Goal: Use online tool/utility: Use online tool/utility

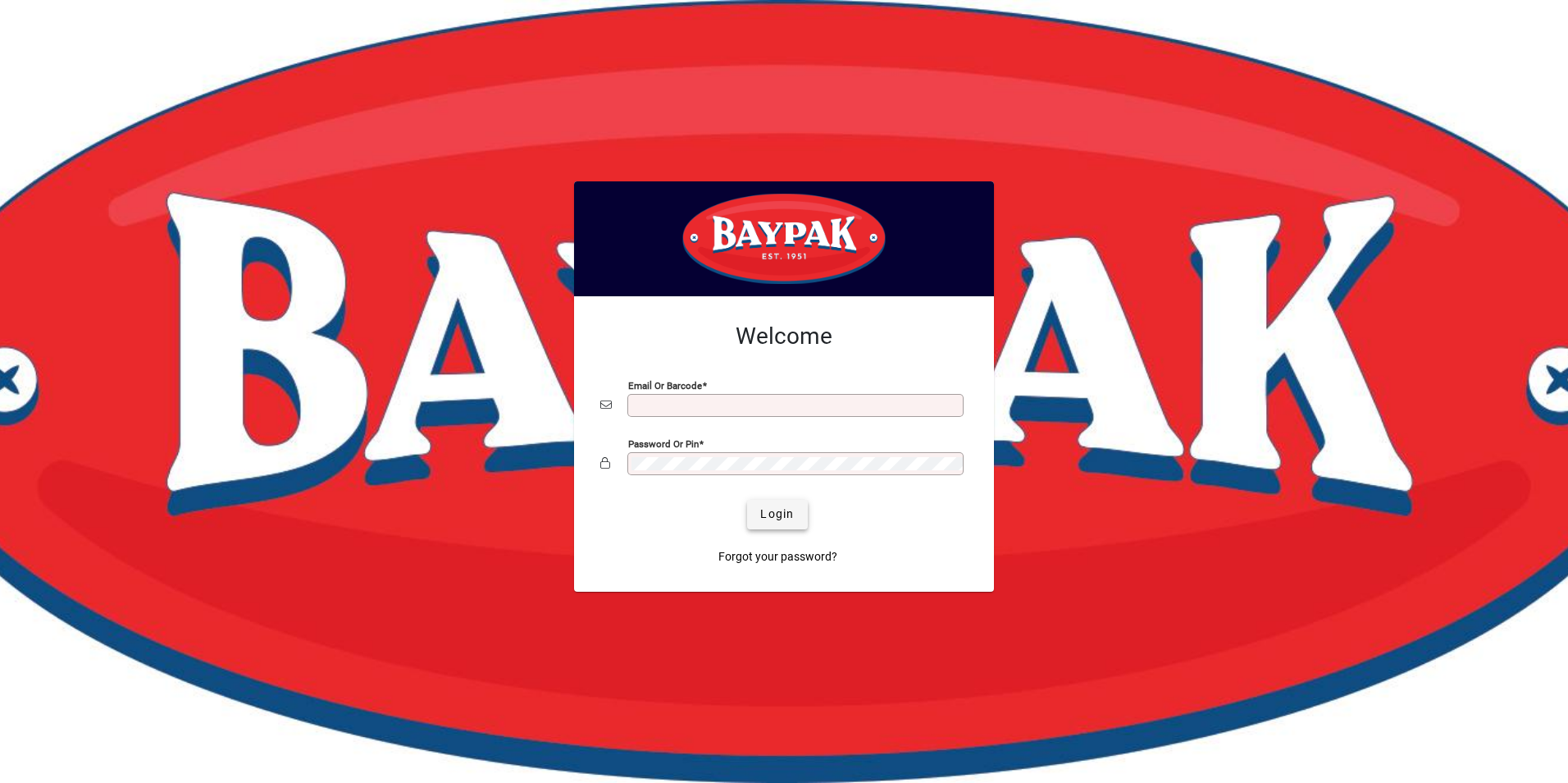
type input "**********"
click at [777, 513] on span "Login" at bounding box center [777, 514] width 33 height 18
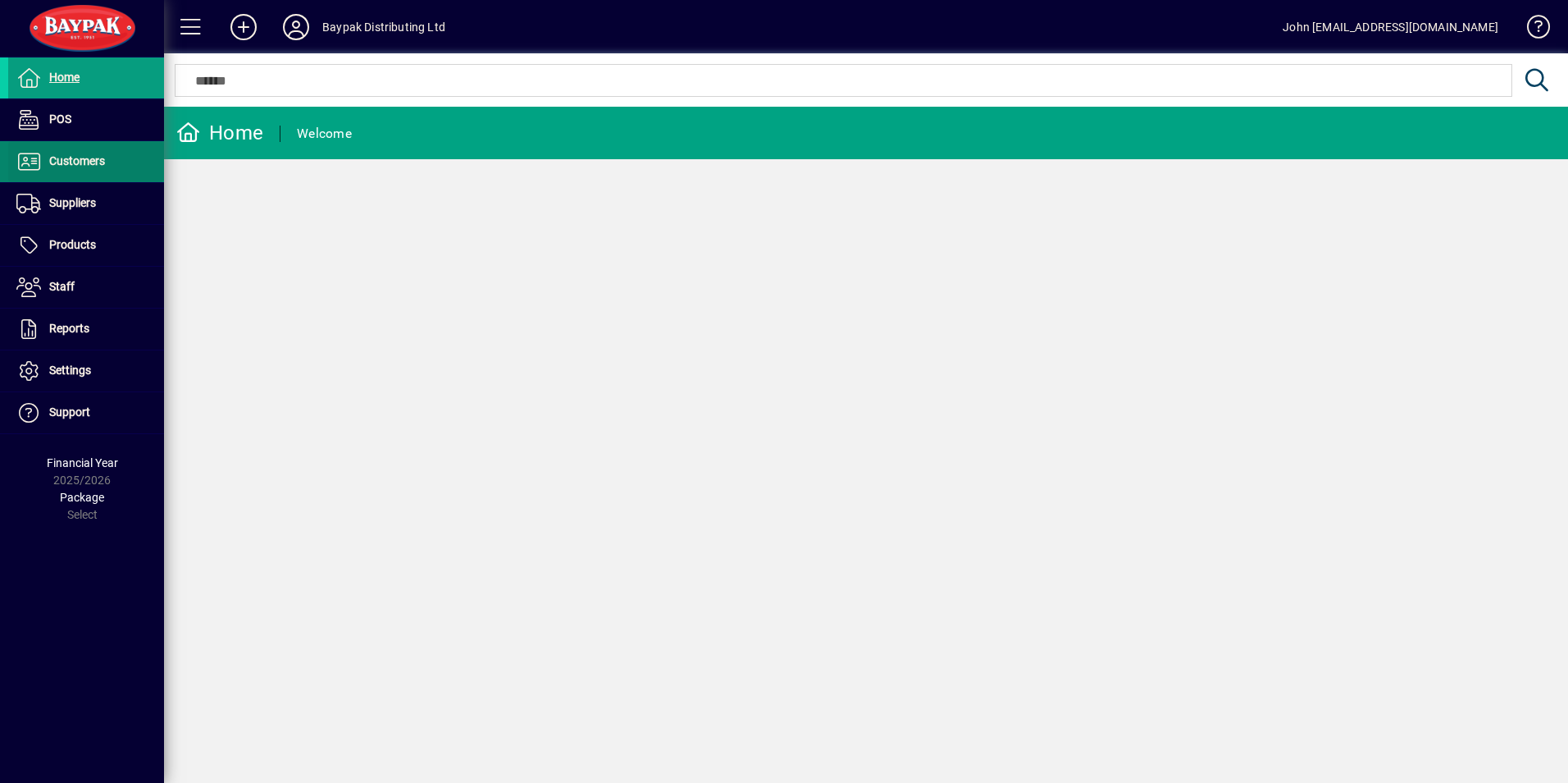
click at [61, 163] on span "Customers" at bounding box center [77, 160] width 56 height 13
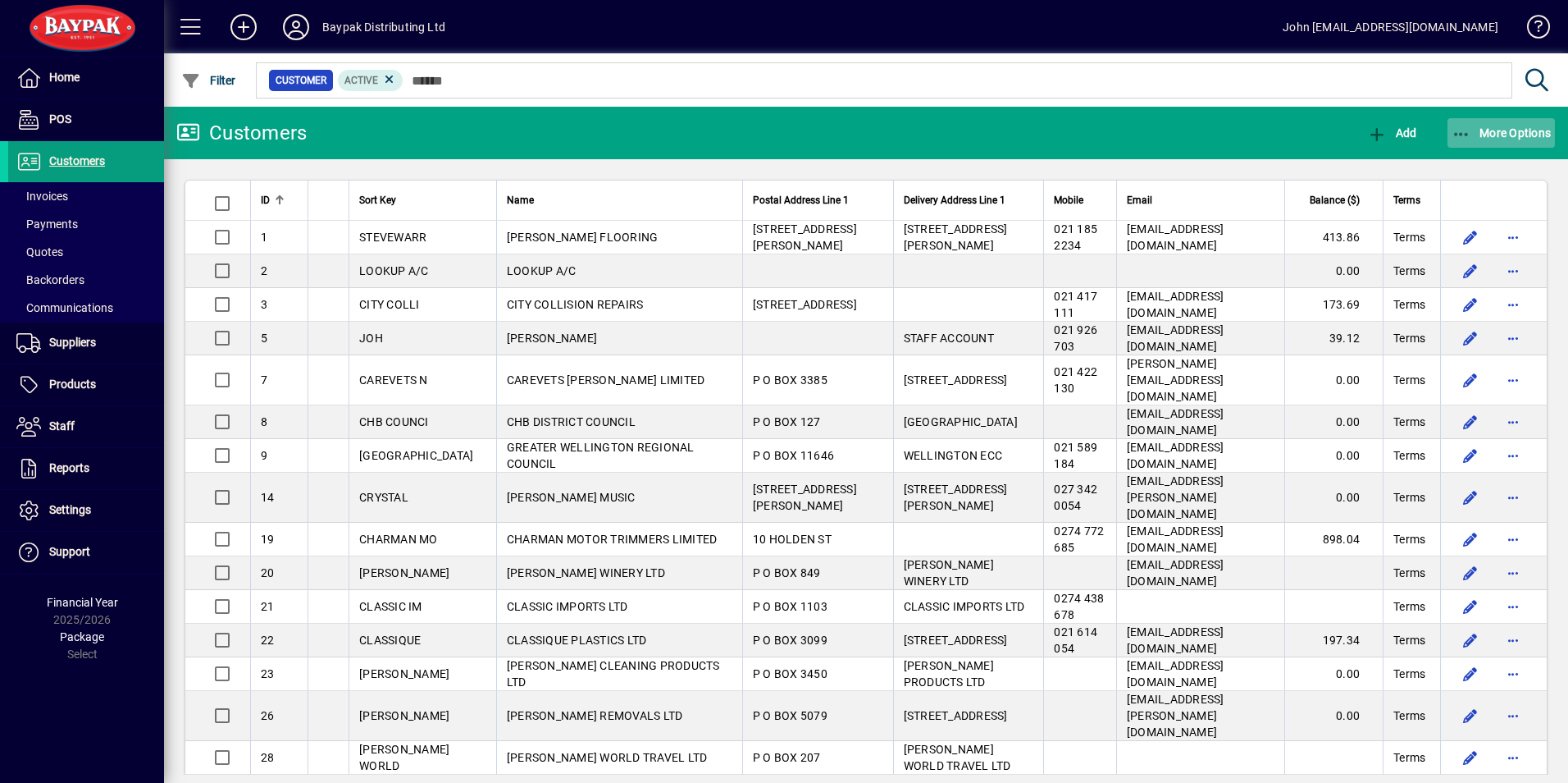
click at [1457, 127] on icon "button" at bounding box center [1461, 134] width 20 height 17
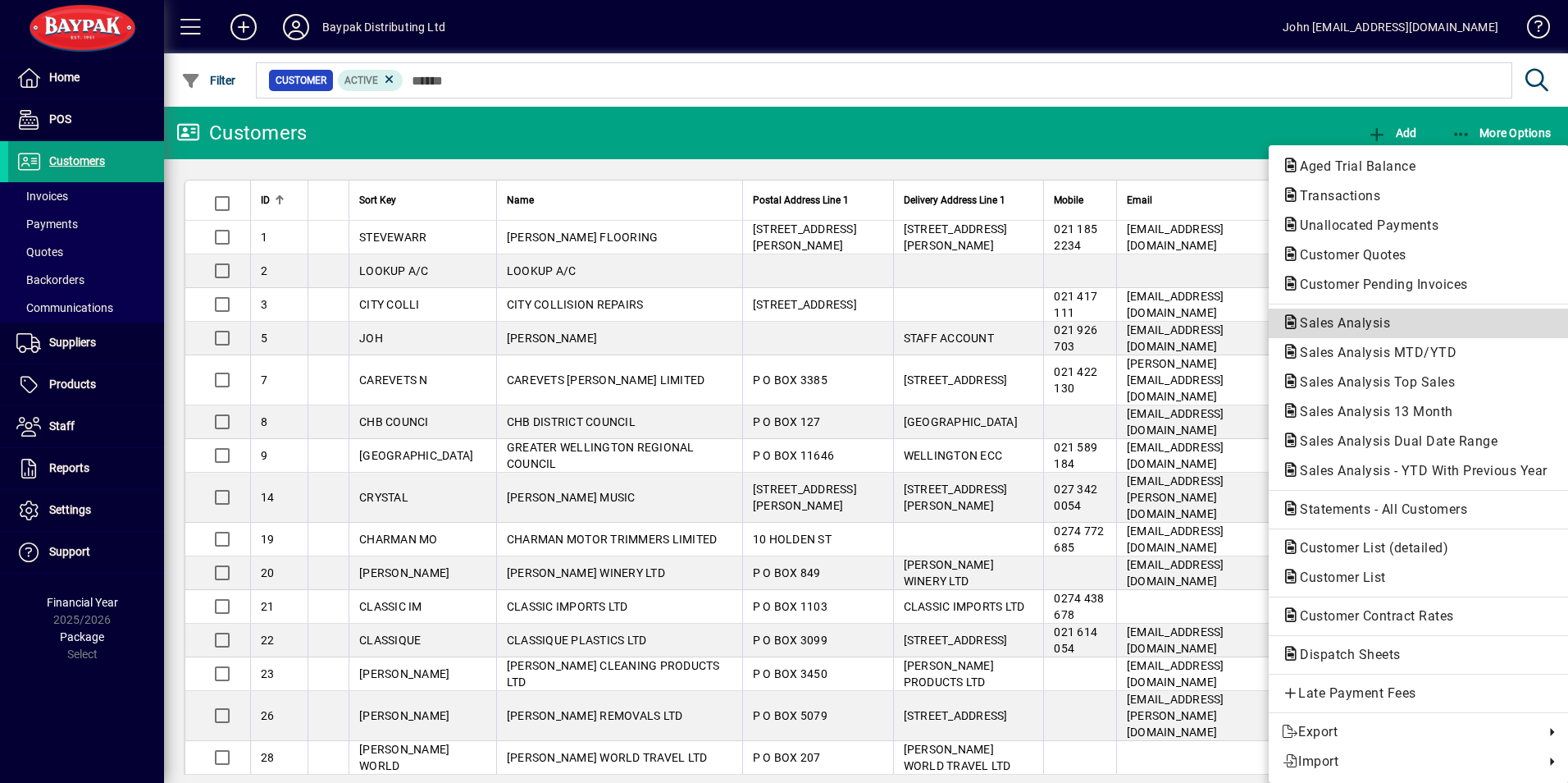
click at [1324, 318] on span "Sales Analysis" at bounding box center [1340, 323] width 116 height 16
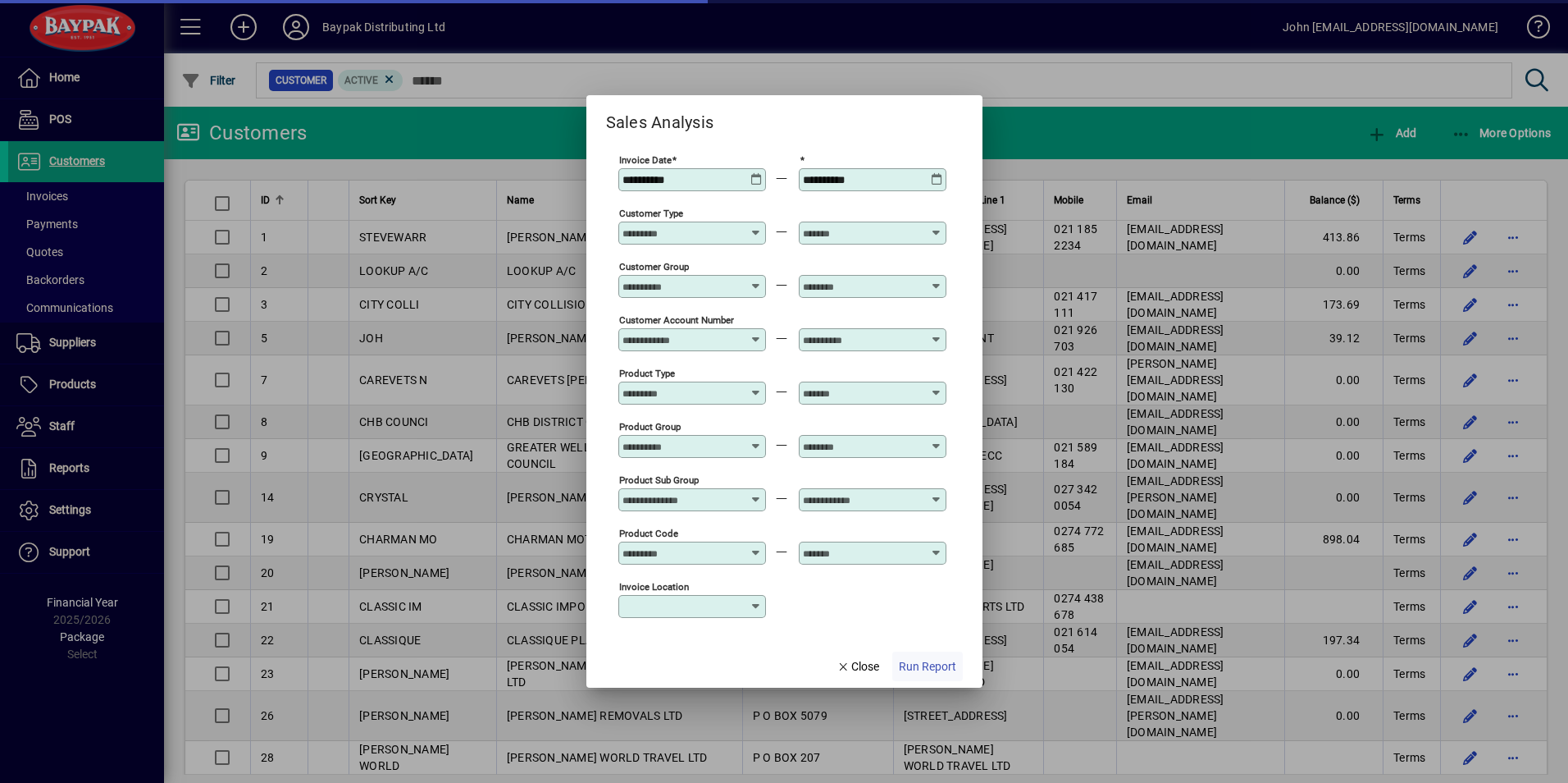
click at [925, 664] on span "Run Report" at bounding box center [927, 667] width 57 height 18
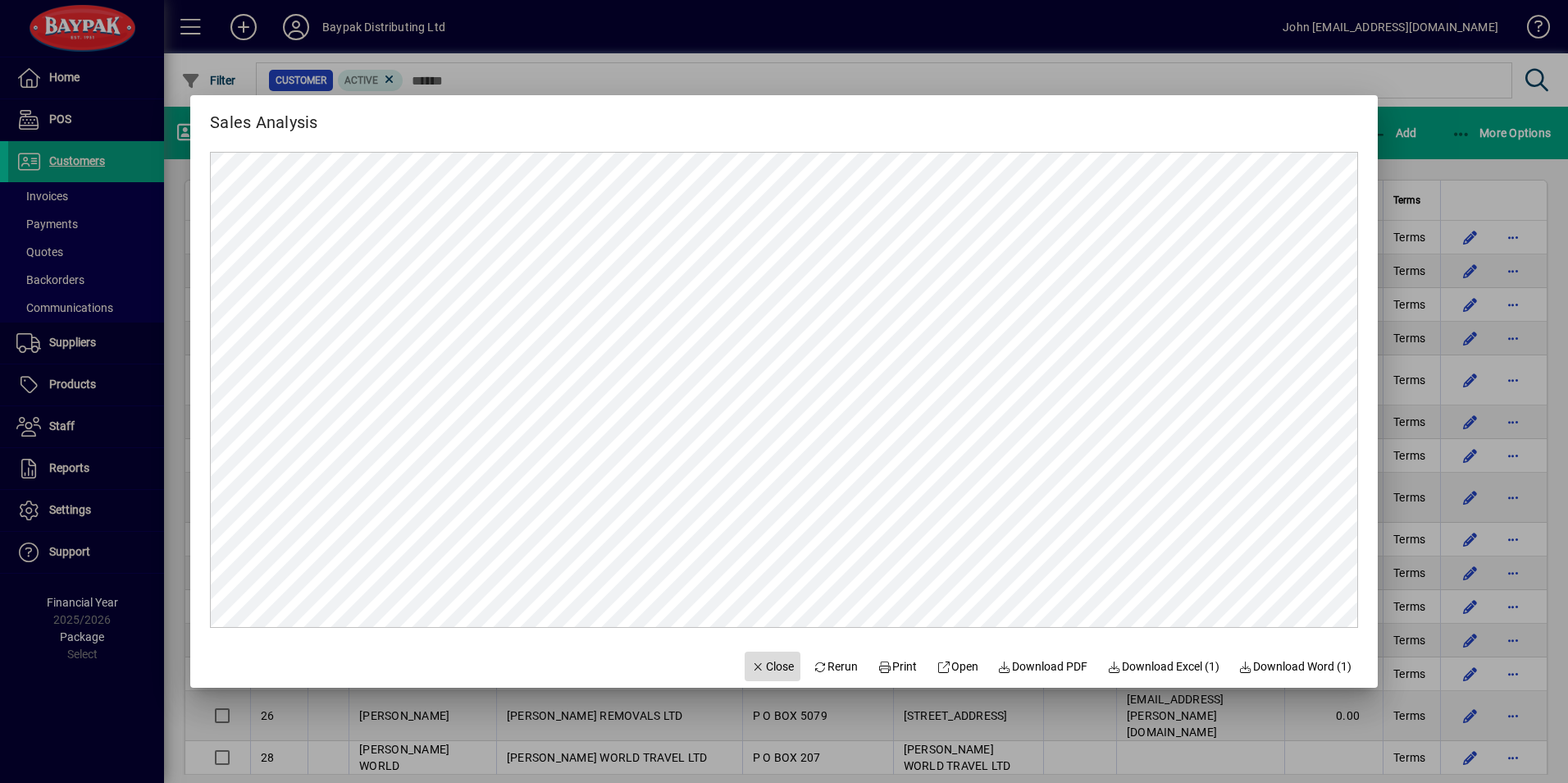
click at [762, 662] on span "Close" at bounding box center [772, 667] width 42 height 18
